Goal: Task Accomplishment & Management: Manage account settings

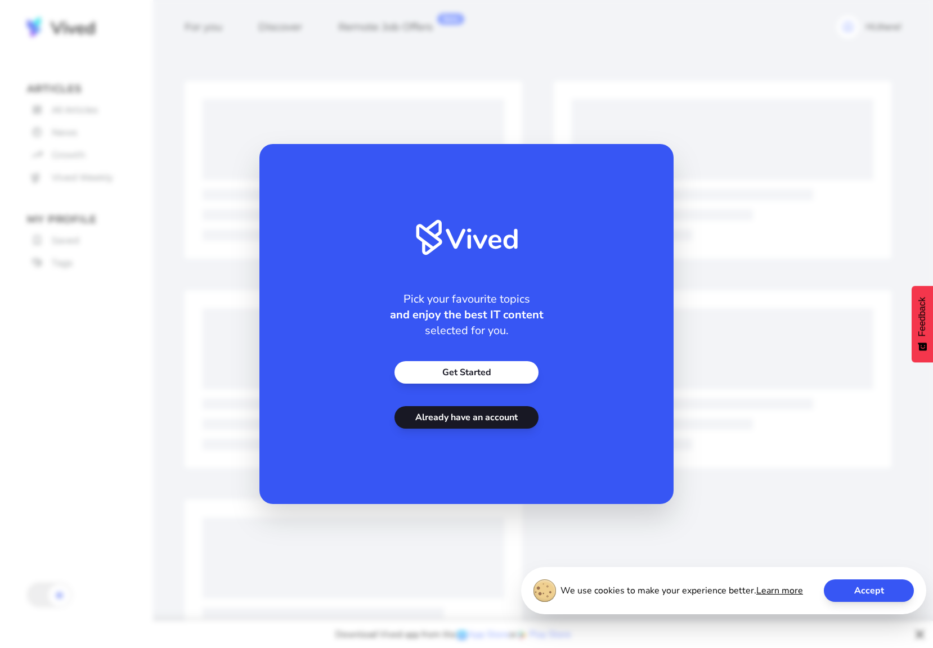
click at [493, 366] on link "Get Started" at bounding box center [466, 372] width 144 height 22
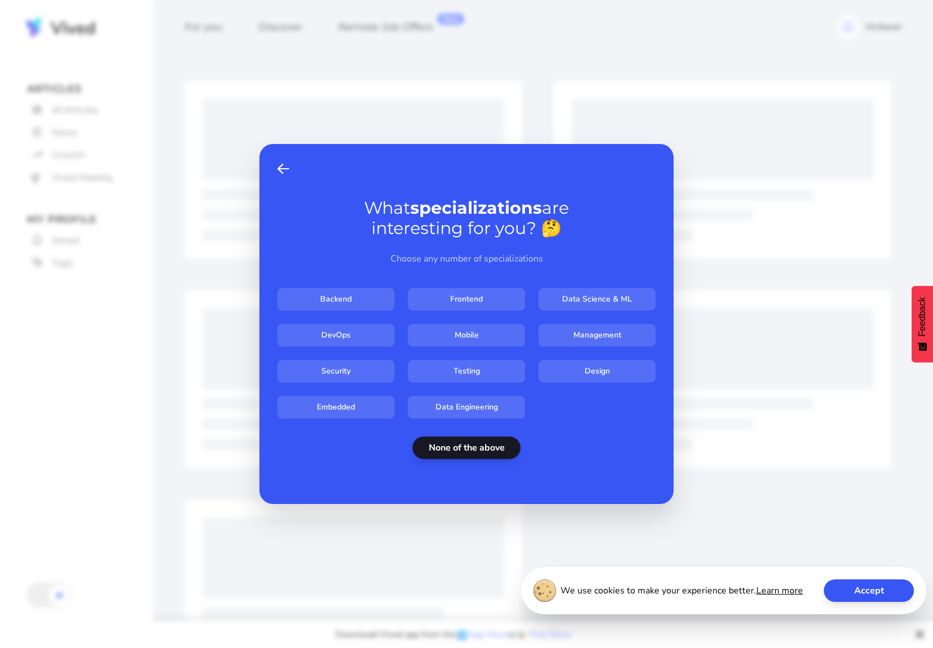
click at [574, 367] on input "Design" at bounding box center [596, 371] width 117 height 22
checkbox input "****"
click at [581, 341] on input "Management" at bounding box center [596, 335] width 117 height 22
checkbox input "****"
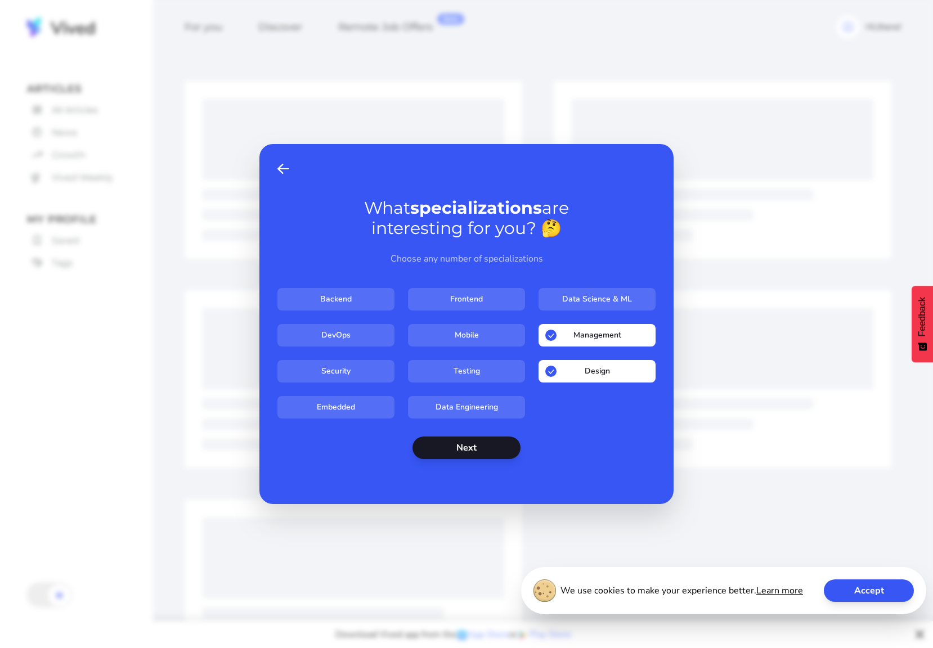
click at [490, 448] on button "Next" at bounding box center [466, 447] width 108 height 22
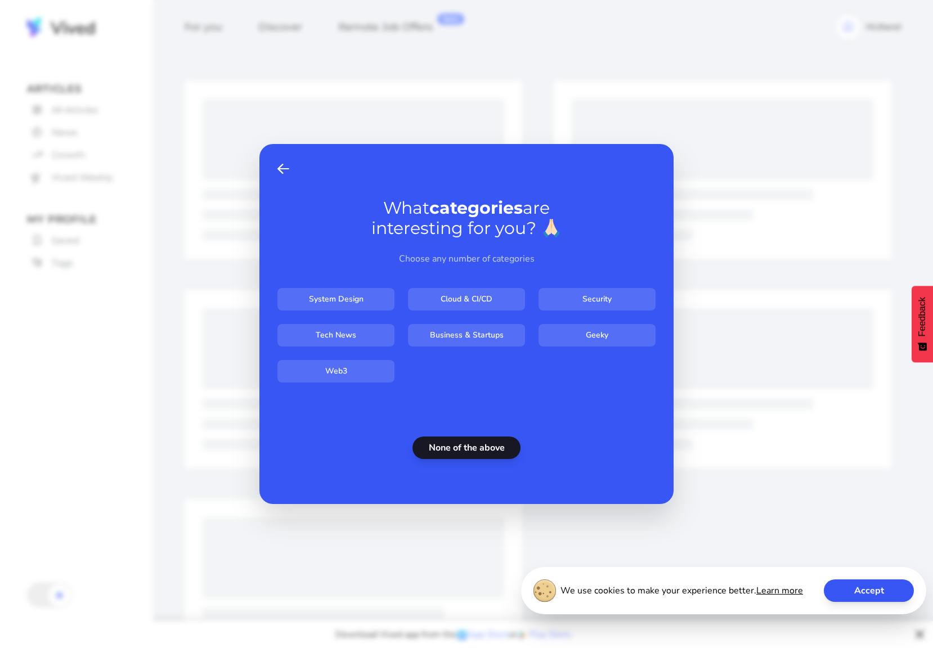
click at [373, 307] on input "System Design" at bounding box center [335, 299] width 117 height 22
checkbox input "****"
click at [484, 340] on input "Business & Startups" at bounding box center [466, 335] width 117 height 22
checkbox input "****"
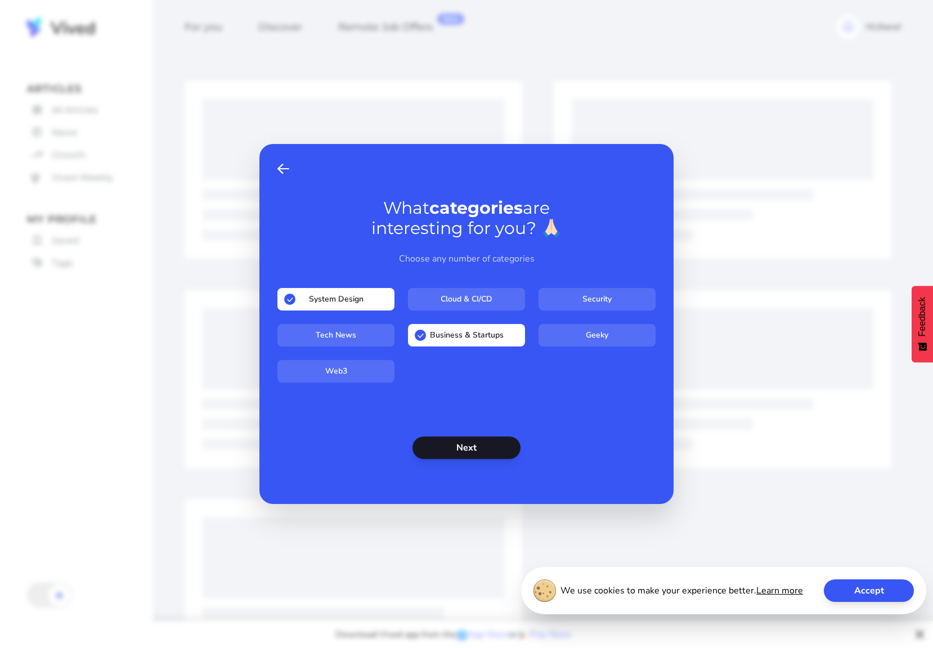
click at [371, 331] on input "Tech News" at bounding box center [335, 335] width 117 height 22
checkbox input "****"
click at [487, 439] on button "Next" at bounding box center [466, 447] width 108 height 22
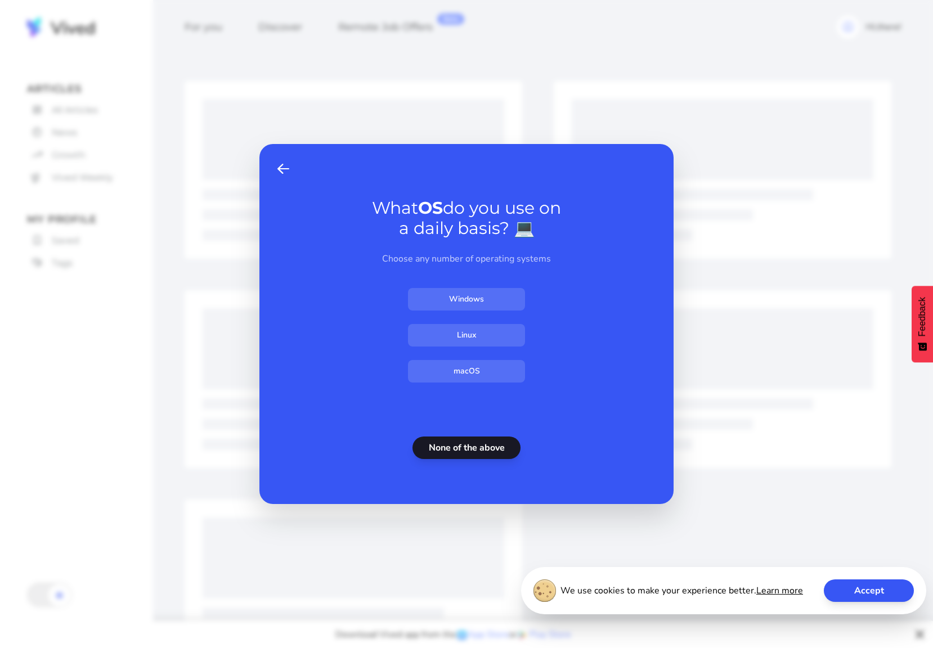
click at [493, 369] on input "macOS" at bounding box center [466, 371] width 117 height 22
checkbox input "****"
click at [487, 445] on button "Next" at bounding box center [466, 447] width 108 height 22
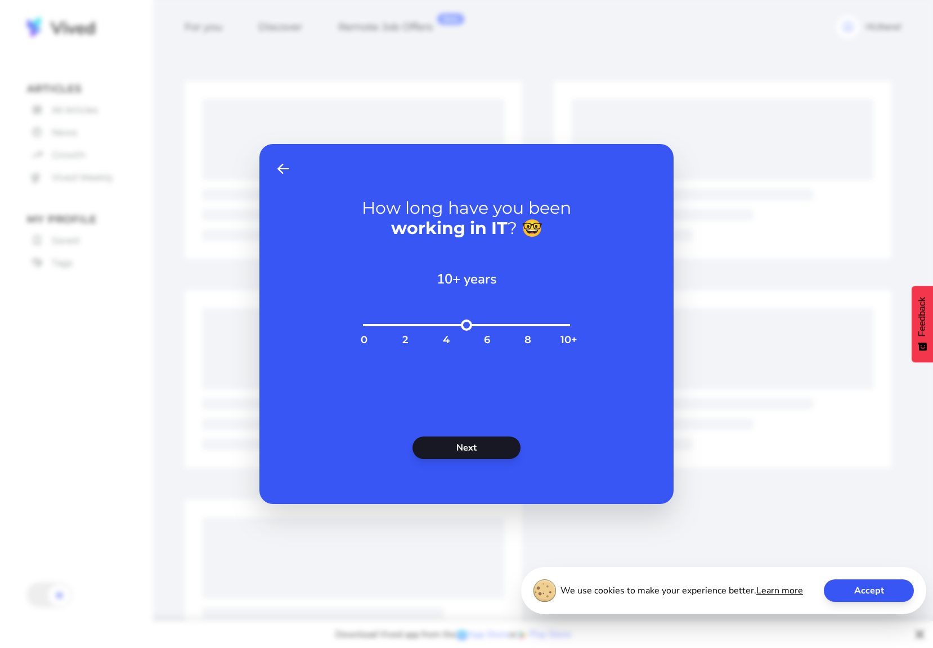
type input "**"
click at [565, 326] on input "range" at bounding box center [466, 331] width 216 height 25
click at [489, 452] on button "Next" at bounding box center [466, 447] width 108 height 22
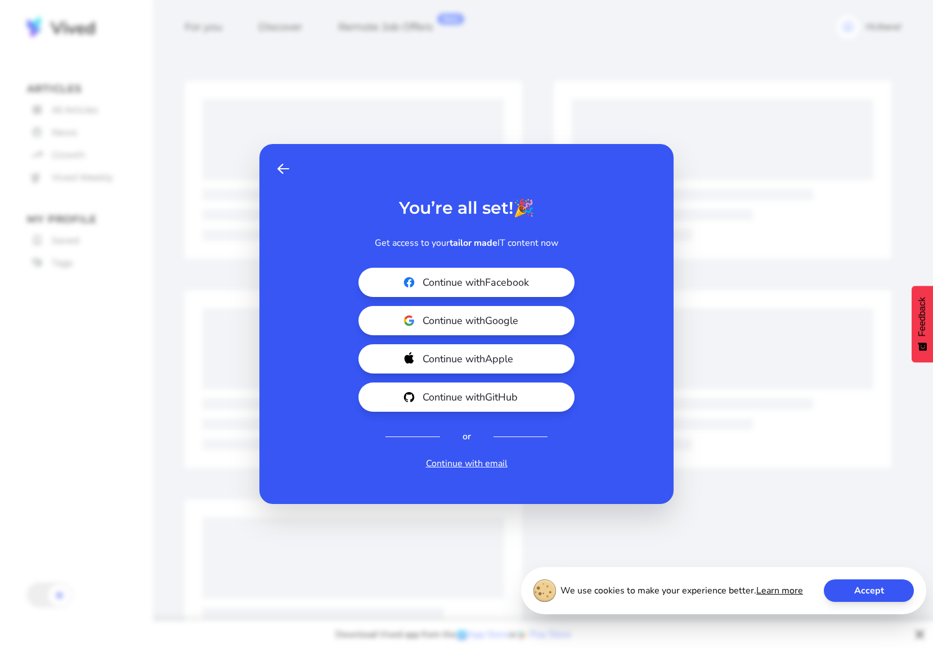
click at [548, 315] on button "Continue with Google" at bounding box center [466, 320] width 216 height 29
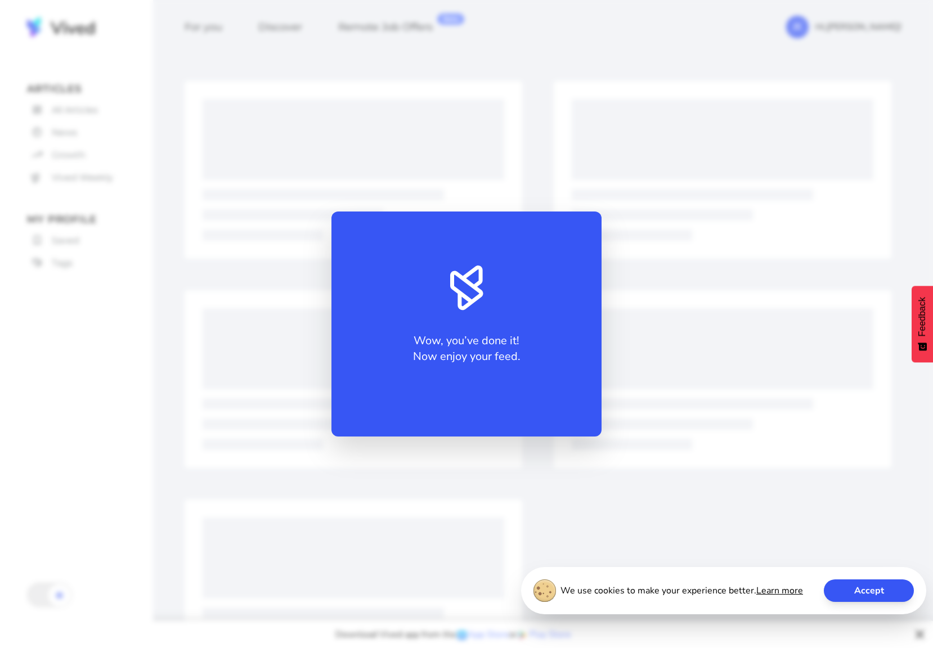
click at [841, 584] on button "Accept" at bounding box center [868, 590] width 90 height 22
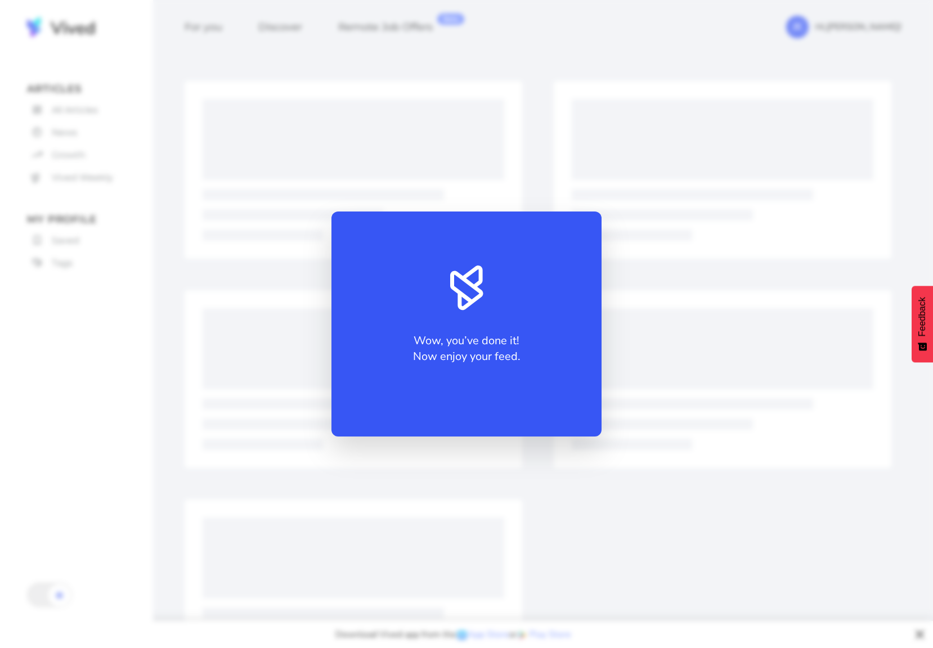
click at [467, 255] on img at bounding box center [466, 276] width 33 height 45
click at [466, 330] on div "Wow, you’ve done it! Now enjoy your feed." at bounding box center [466, 323] width 270 height 225
click at [711, 227] on div "Wow, you’ve done it! Now enjoy your feed." at bounding box center [466, 324] width 933 height 648
drag, startPoint x: 749, startPoint y: 78, endPoint x: 439, endPoint y: 78, distance: 310.5
click at [749, 78] on div "Wow, you’ve done it! Now enjoy your feed." at bounding box center [466, 324] width 933 height 648
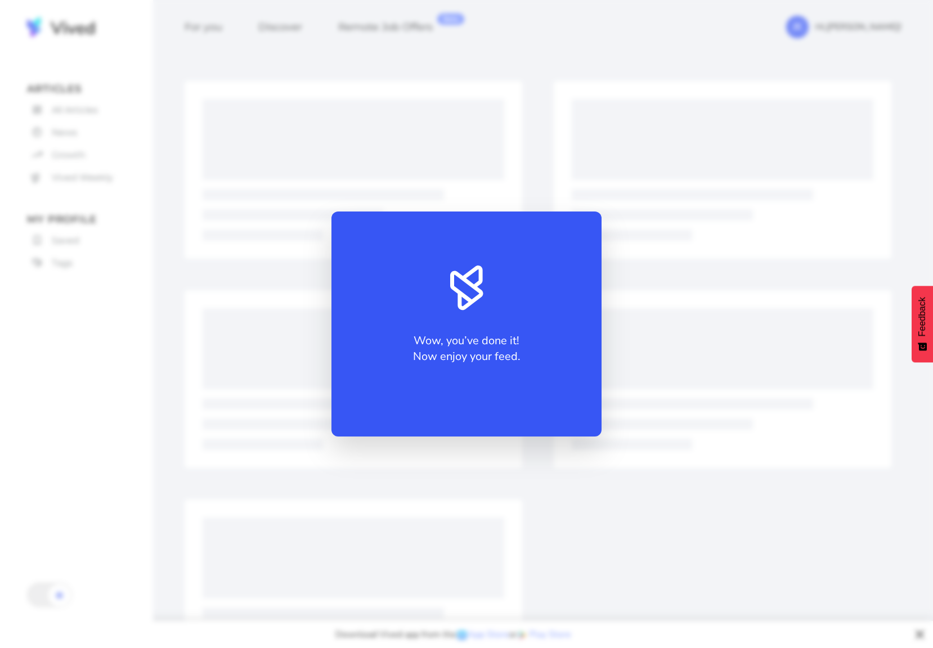
drag, startPoint x: 114, startPoint y: 36, endPoint x: 84, endPoint y: 140, distance: 108.2
click at [113, 36] on div "Wow, you’ve done it! Now enjoy your feed." at bounding box center [466, 324] width 933 height 648
drag, startPoint x: 69, startPoint y: 292, endPoint x: 75, endPoint y: 299, distance: 9.6
click at [70, 292] on div "Wow, you’ve done it! Now enjoy your feed." at bounding box center [466, 324] width 933 height 648
drag, startPoint x: 131, startPoint y: 438, endPoint x: 190, endPoint y: 443, distance: 59.3
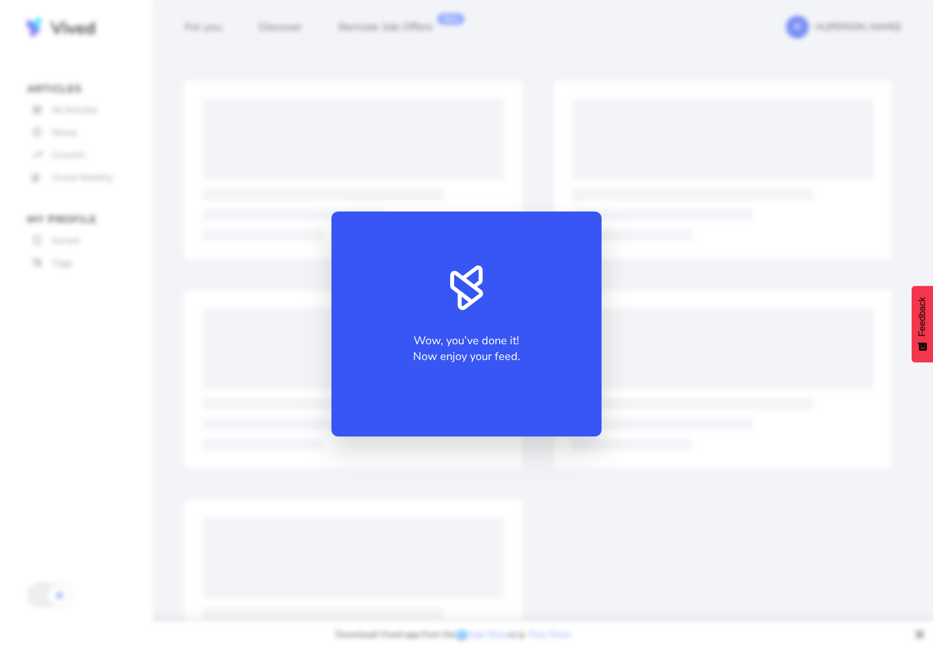
click at [159, 440] on div "Wow, you’ve done it! Now enjoy your feed." at bounding box center [466, 324] width 933 height 648
drag, startPoint x: 475, startPoint y: 441, endPoint x: 642, endPoint y: 440, distance: 167.1
click at [510, 437] on div "Wow, you’ve done it! Now enjoy your feed." at bounding box center [466, 324] width 933 height 648
drag, startPoint x: 650, startPoint y: 440, endPoint x: 688, endPoint y: 424, distance: 42.1
click at [669, 433] on div "Wow, you’ve done it! Now enjoy your feed." at bounding box center [466, 324] width 933 height 648
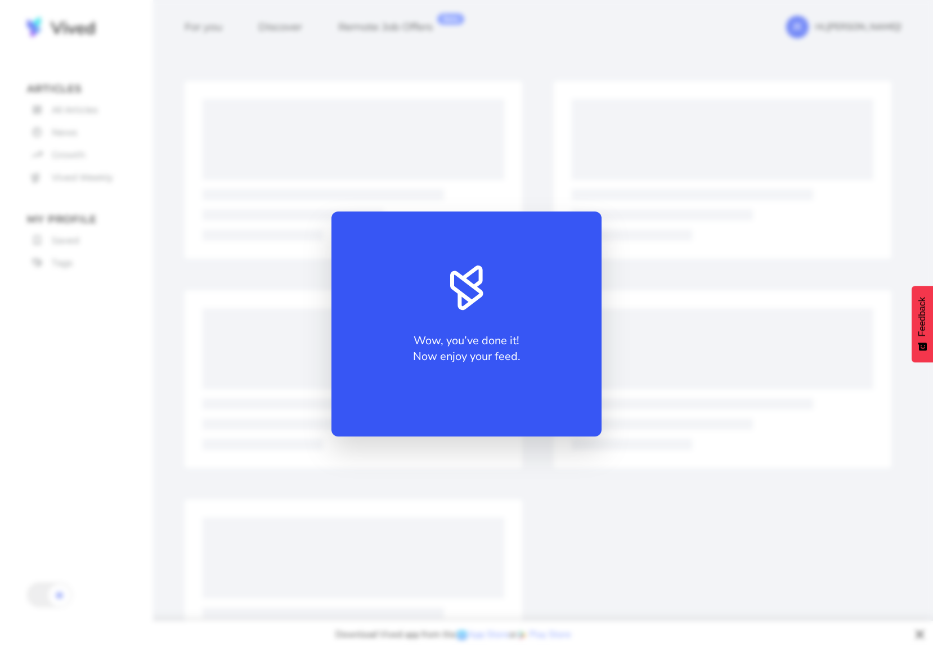
drag, startPoint x: 704, startPoint y: 413, endPoint x: 678, endPoint y: 295, distance: 120.4
click at [697, 380] on div "Wow, you’ve done it! Now enjoy your feed." at bounding box center [466, 324] width 933 height 648
click at [678, 295] on div "Wow, you’ve done it! Now enjoy your feed." at bounding box center [466, 324] width 933 height 648
click at [394, 242] on div "Wow, you’ve done it! Now enjoy your feed." at bounding box center [466, 323] width 270 height 225
drag, startPoint x: 379, startPoint y: 219, endPoint x: 662, endPoint y: 472, distance: 380.4
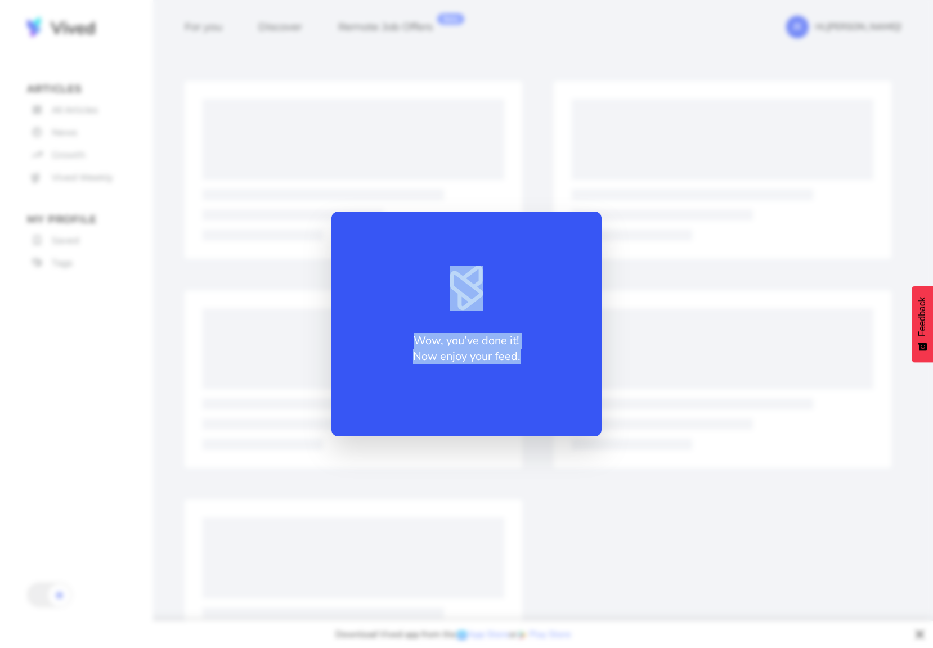
click at [662, 472] on div "Wow, you’ve done it! Now enjoy your feed." at bounding box center [466, 324] width 933 height 648
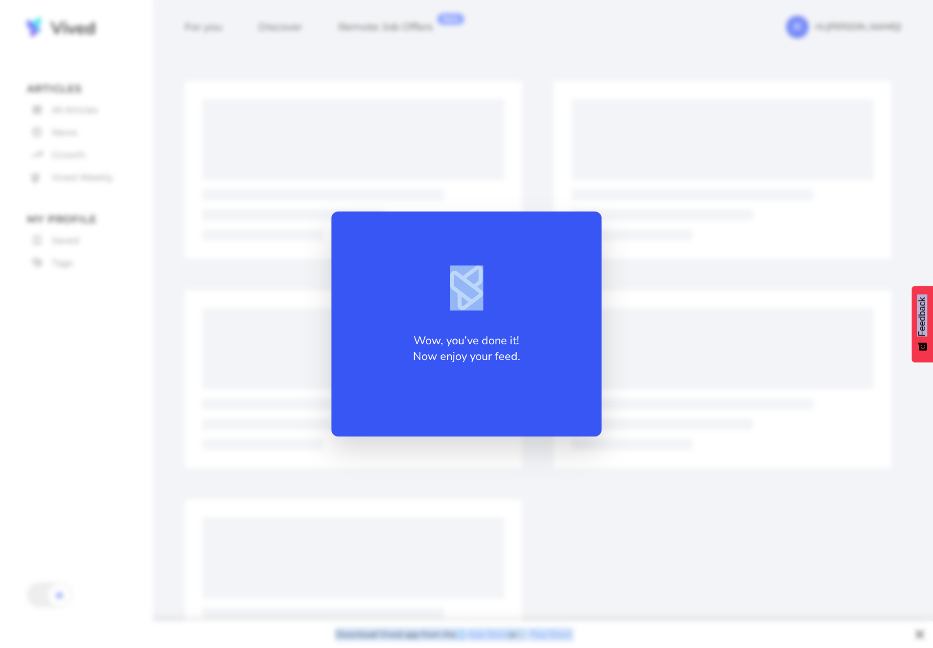
drag, startPoint x: 407, startPoint y: 242, endPoint x: -126, endPoint y: 161, distance: 539.3
click at [0, 161] on html "For you Discover Remote Job Offers Beta JK Hi, [PERSON_NAME] ! Articles All Art…" at bounding box center [466, 368] width 933 height 736
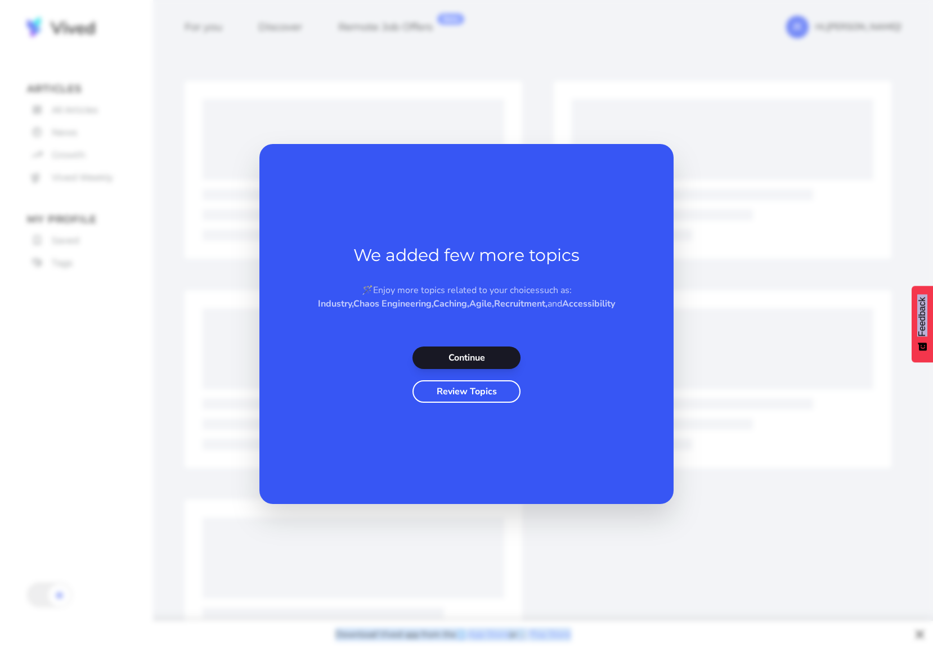
click at [485, 369] on button "Continue" at bounding box center [466, 357] width 108 height 22
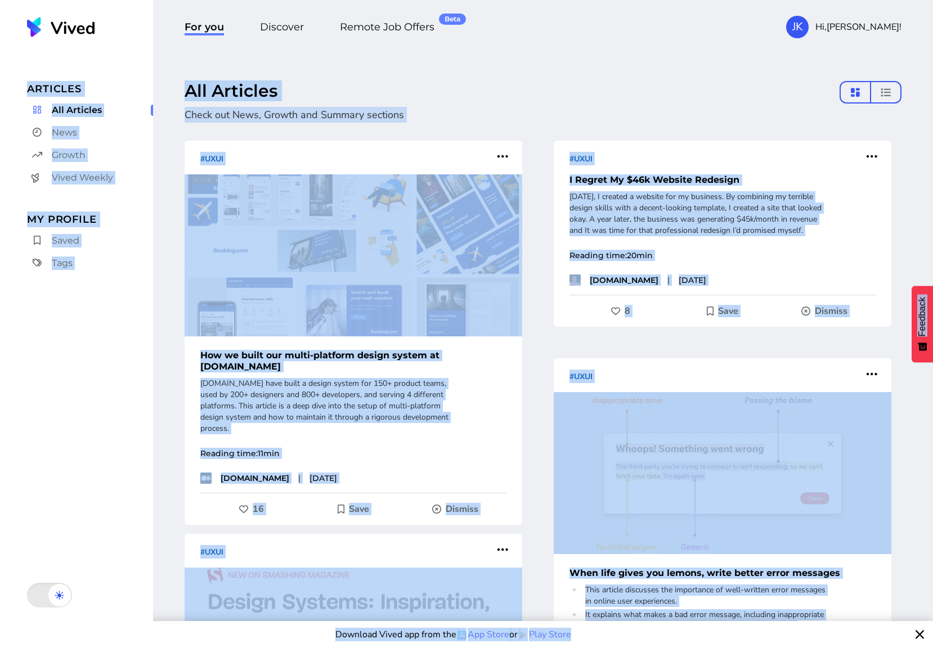
click at [439, 111] on p "Check out News, Growth and Summary sections" at bounding box center [515, 115] width 663 height 16
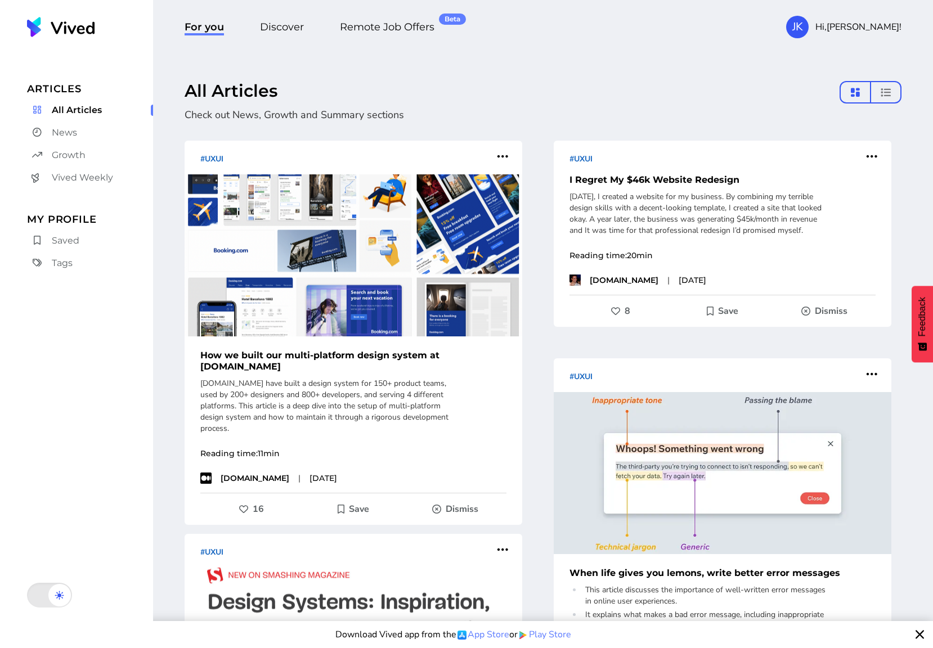
click at [73, 136] on span "News" at bounding box center [64, 132] width 25 height 13
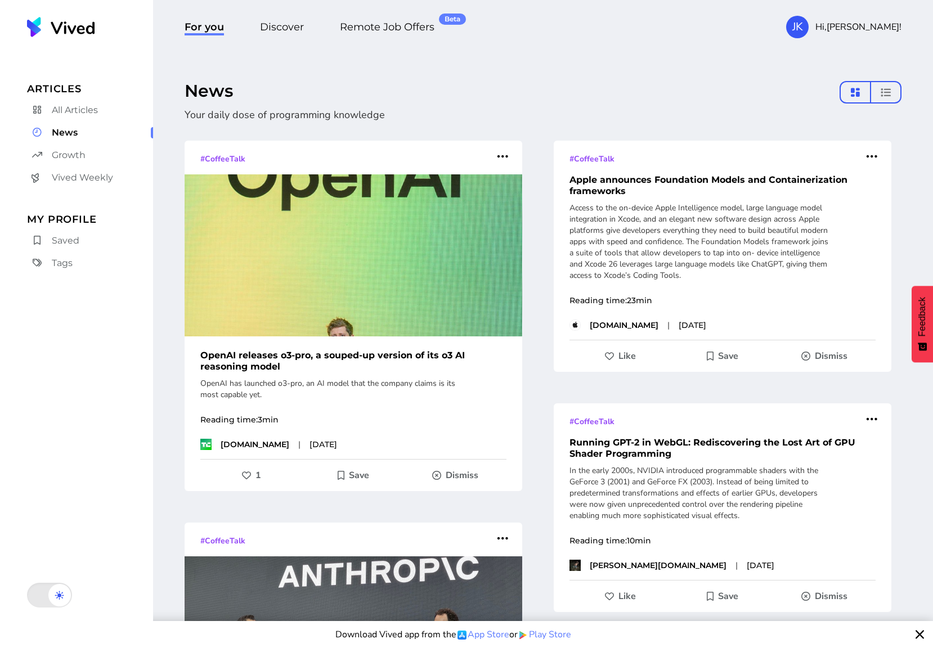
click at [292, 25] on span "Discover" at bounding box center [282, 28] width 44 height 15
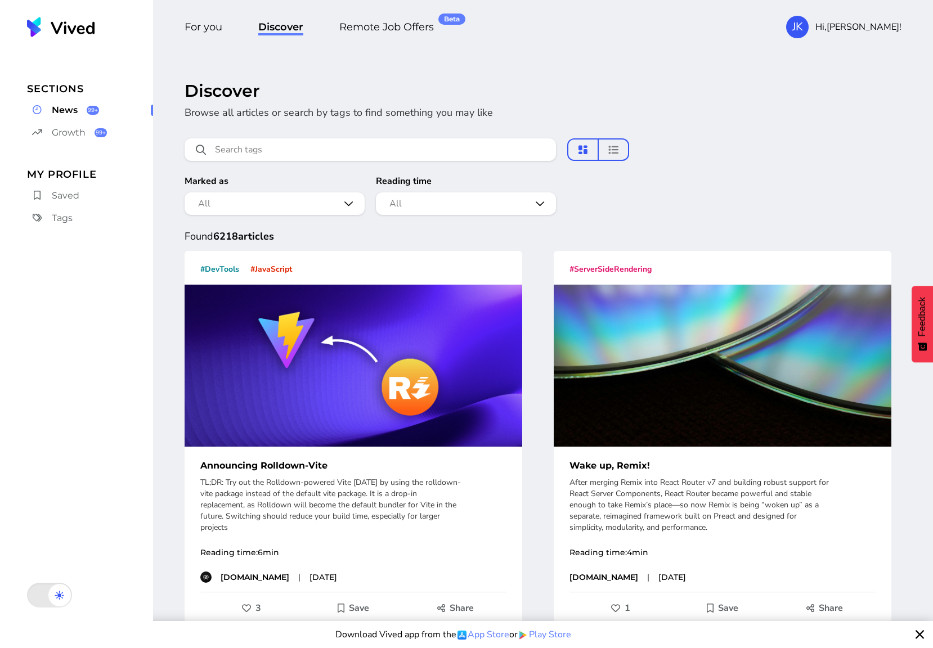
click at [403, 26] on span "Remote Job Offers Beta" at bounding box center [386, 28] width 94 height 15
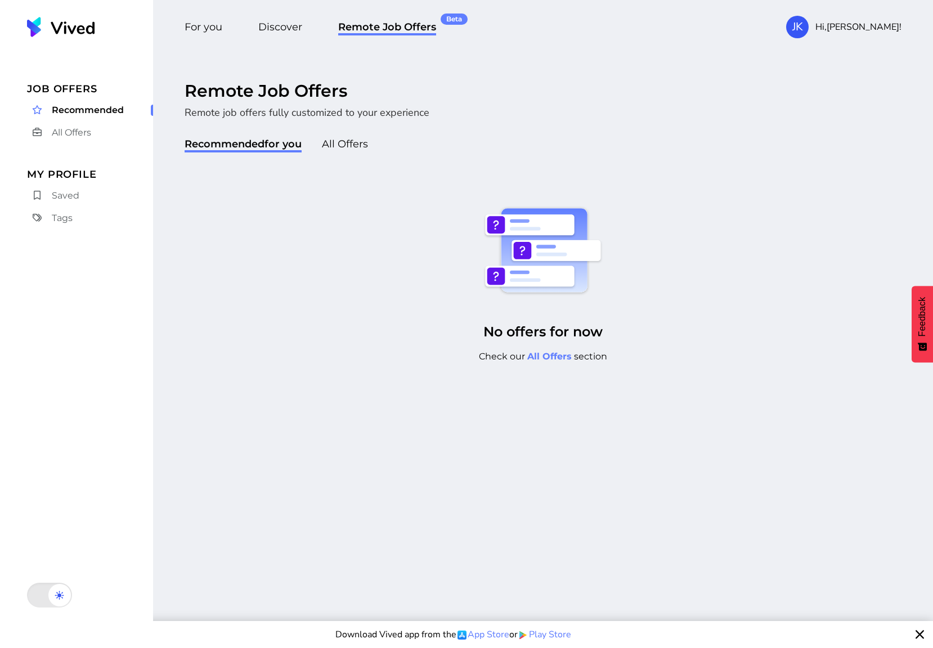
click at [361, 144] on span "All Offers" at bounding box center [345, 145] width 46 height 15
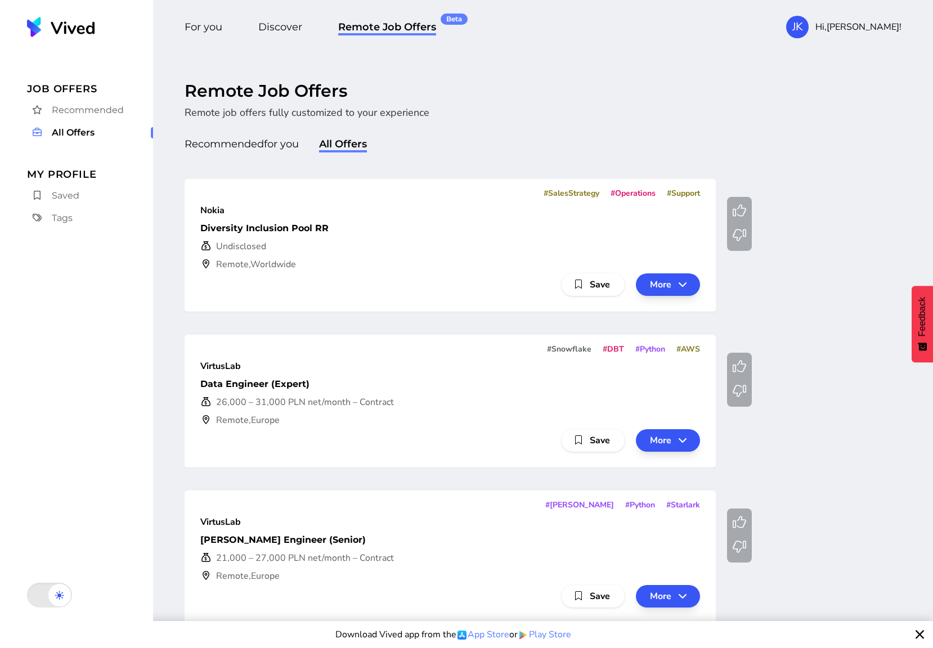
click at [287, 23] on span "Discover" at bounding box center [280, 28] width 44 height 15
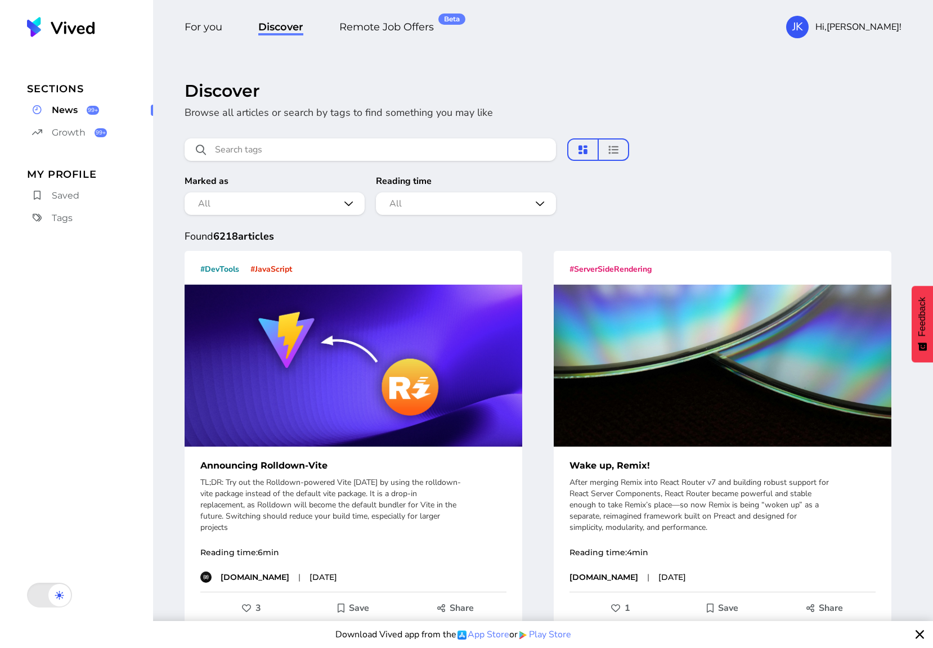
click at [196, 27] on span "For you" at bounding box center [203, 28] width 38 height 15
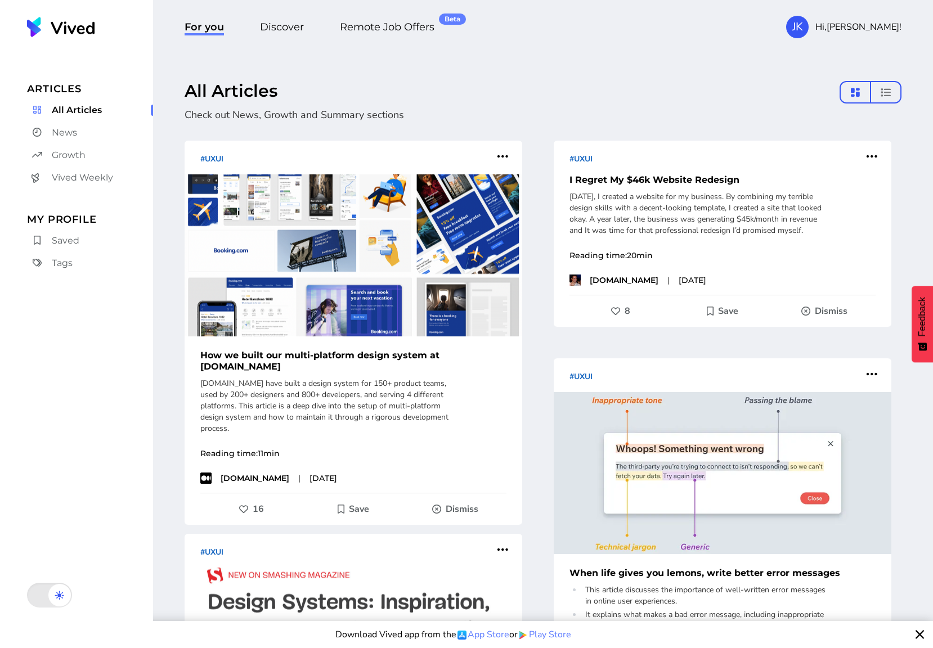
click at [294, 33] on span "Discover" at bounding box center [282, 28] width 44 height 15
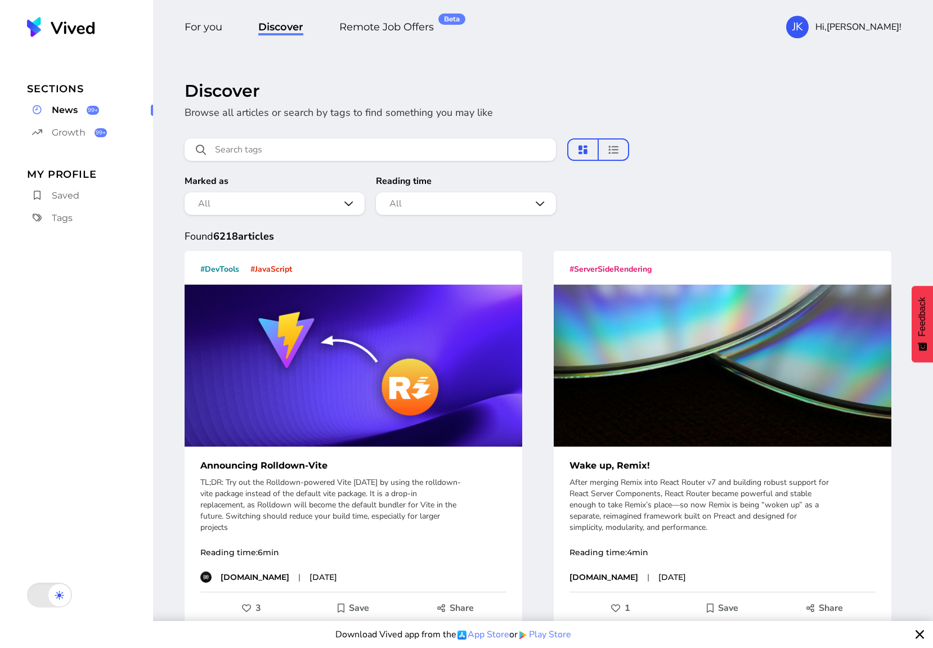
click at [208, 28] on span "For you" at bounding box center [203, 28] width 38 height 15
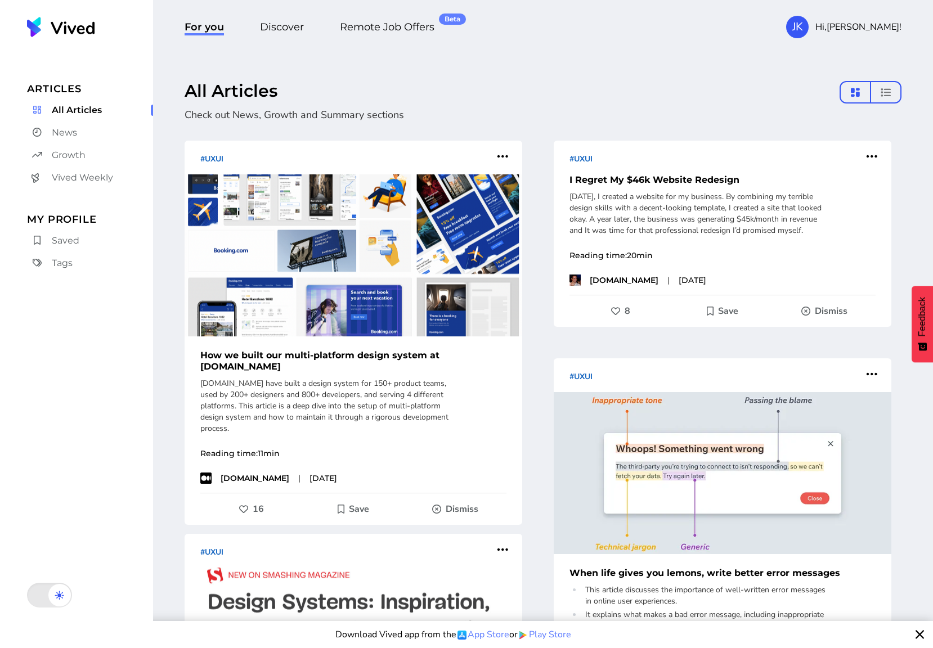
click at [289, 29] on span "Discover" at bounding box center [282, 28] width 44 height 15
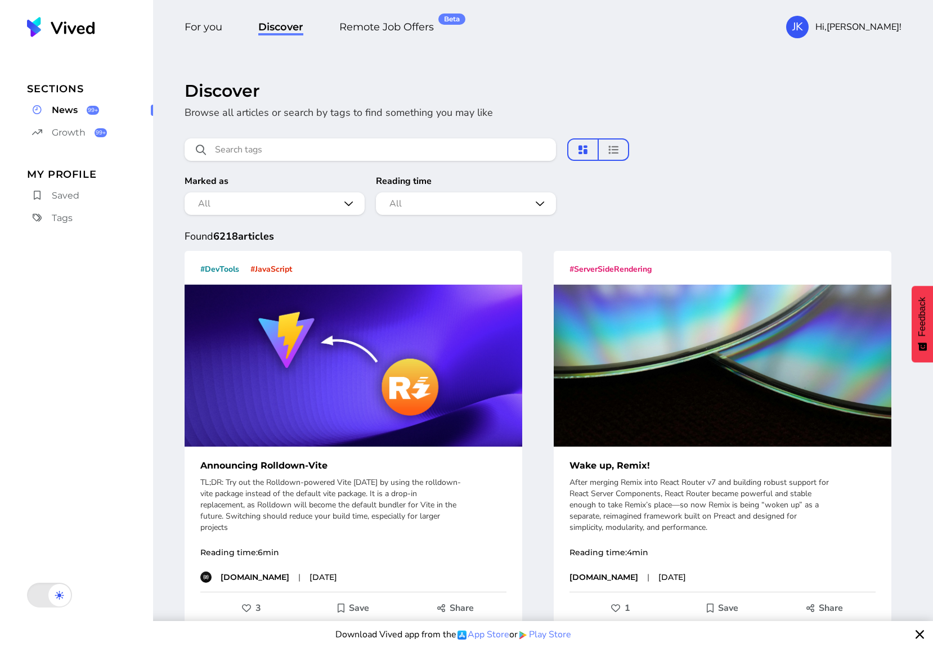
click at [207, 22] on span "For you" at bounding box center [203, 28] width 38 height 15
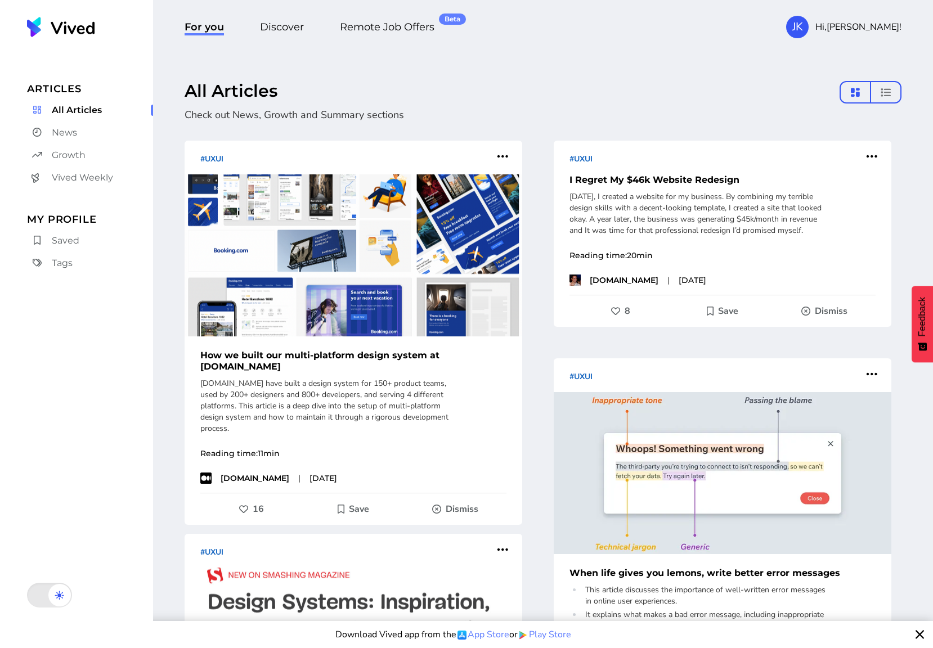
click at [887, 94] on icon "compact layout" at bounding box center [885, 89] width 11 height 11
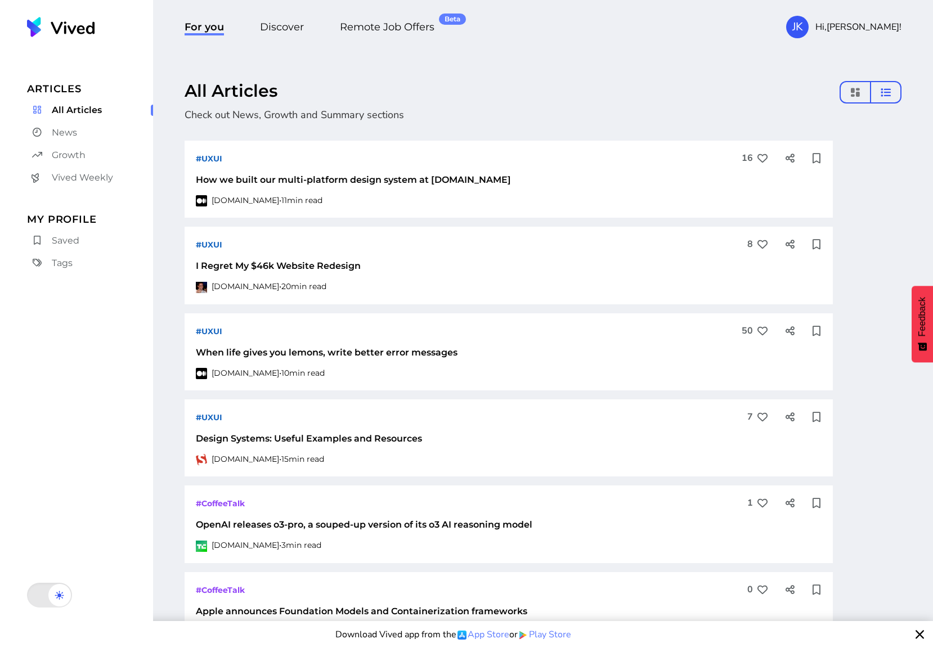
click at [874, 35] on button "JK Hi, [PERSON_NAME] !" at bounding box center [843, 27] width 115 height 22
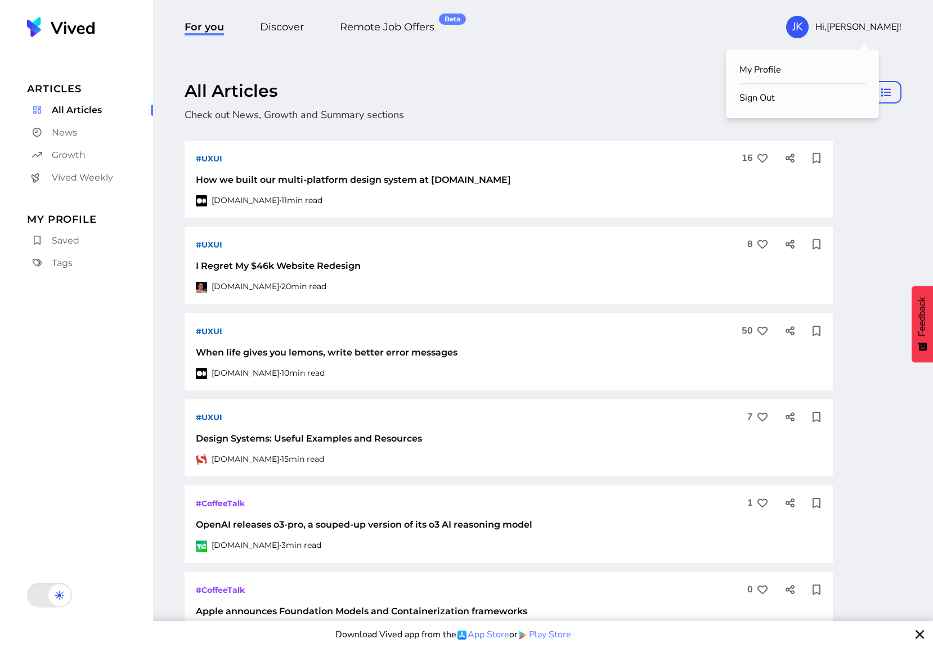
click at [755, 64] on link "My Profile" at bounding box center [802, 69] width 126 height 13
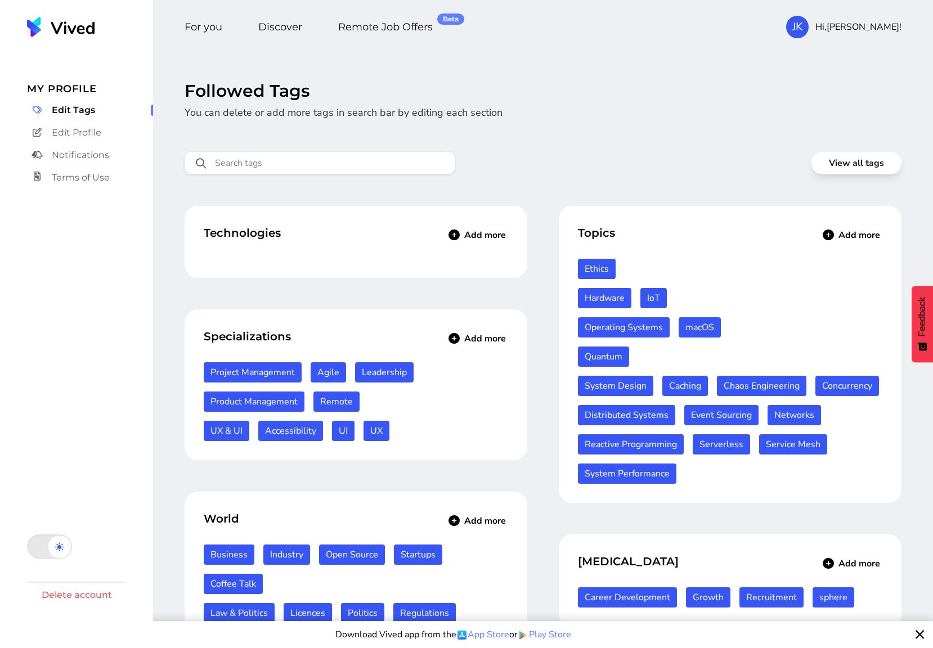
click at [106, 136] on link "Edit Profile" at bounding box center [90, 133] width 126 height 18
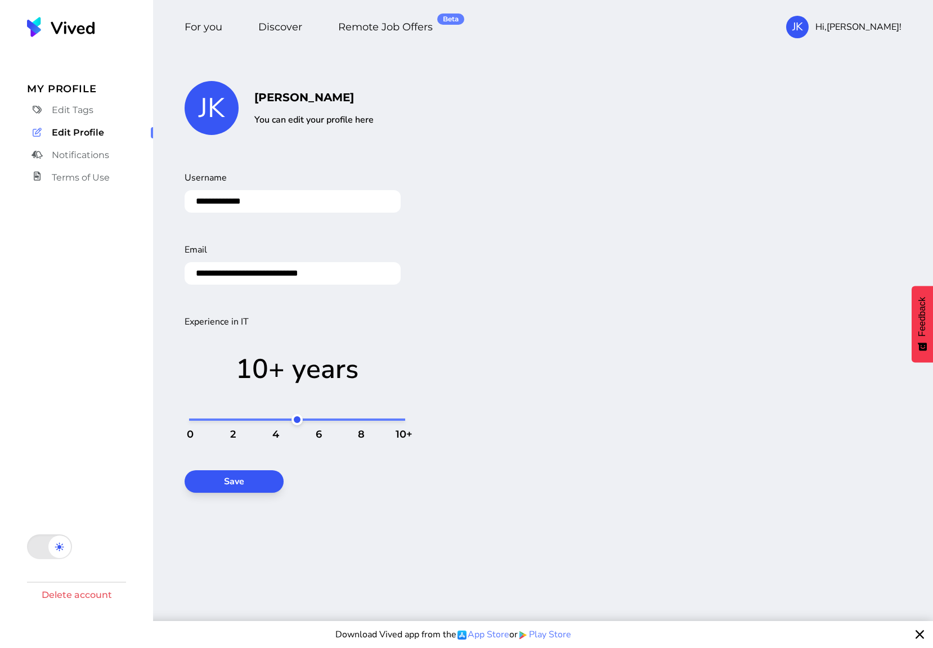
click at [101, 164] on link "Notifications" at bounding box center [90, 155] width 126 height 18
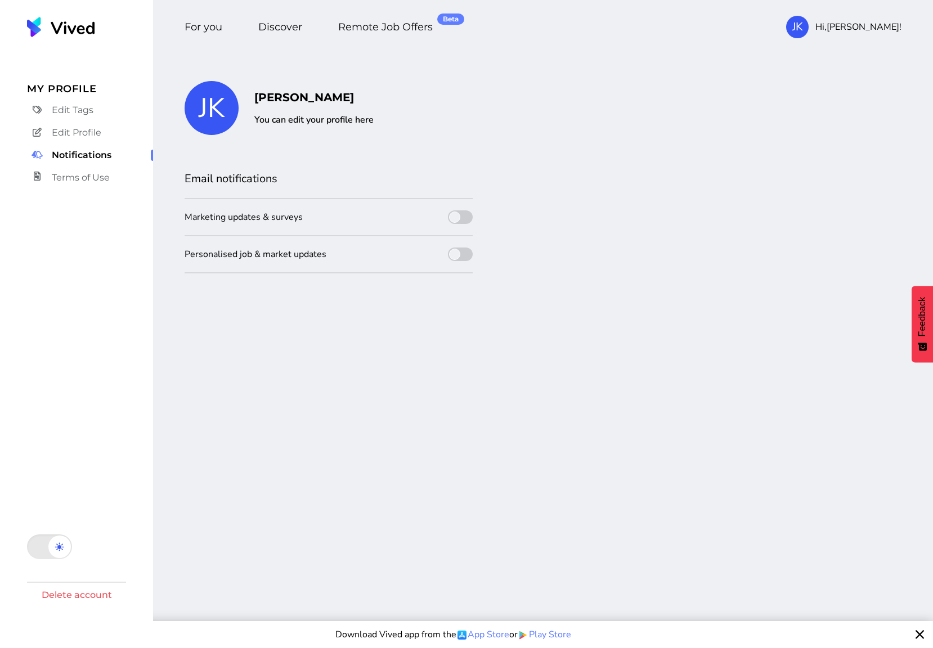
click at [101, 173] on span "Terms of Use" at bounding box center [81, 177] width 58 height 13
